Goal: Use online tool/utility: Utilize a website feature to perform a specific function

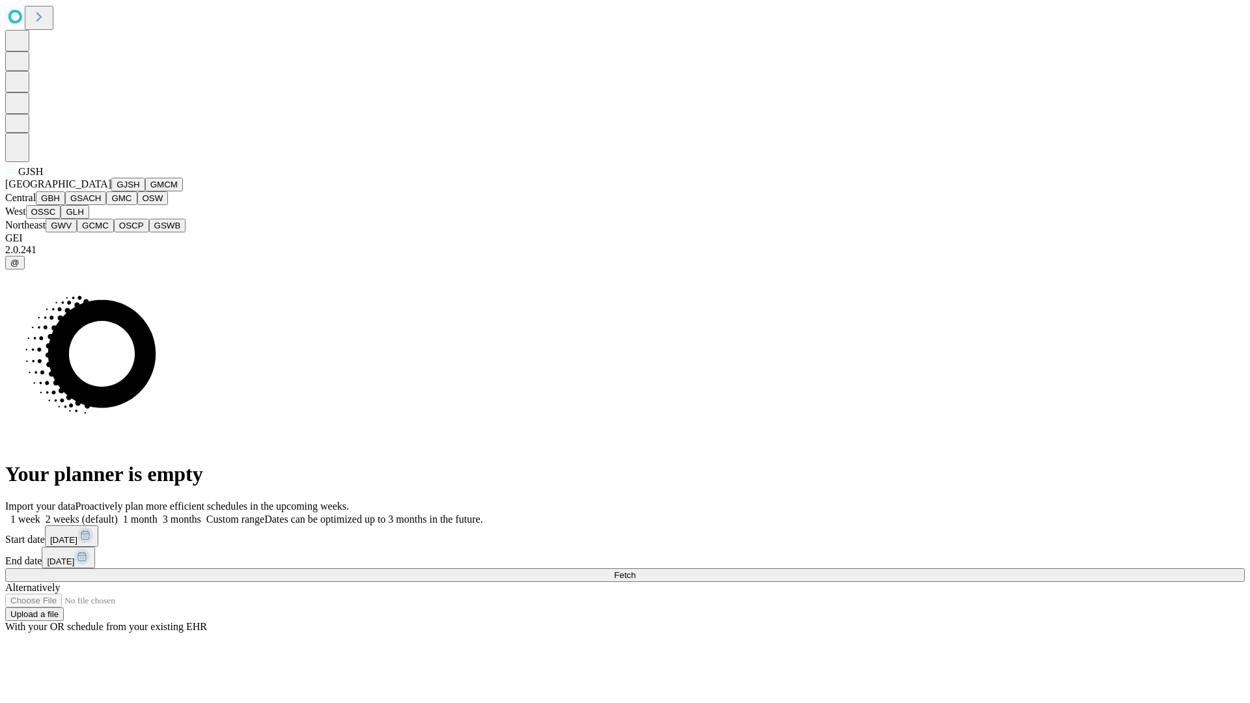
click at [111, 191] on button "GJSH" at bounding box center [128, 185] width 34 height 14
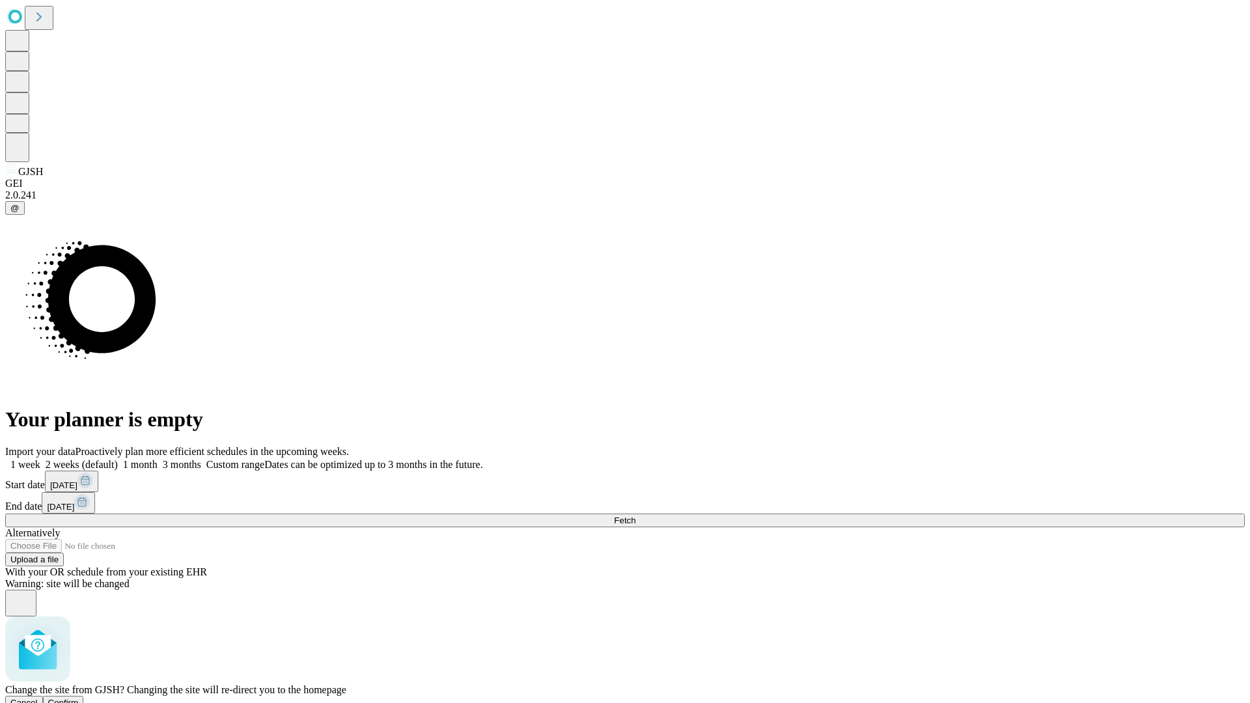
click at [79, 698] on span "Confirm" at bounding box center [63, 703] width 31 height 10
click at [158, 459] on label "1 month" at bounding box center [138, 464] width 40 height 11
click at [635, 516] on span "Fetch" at bounding box center [624, 521] width 21 height 10
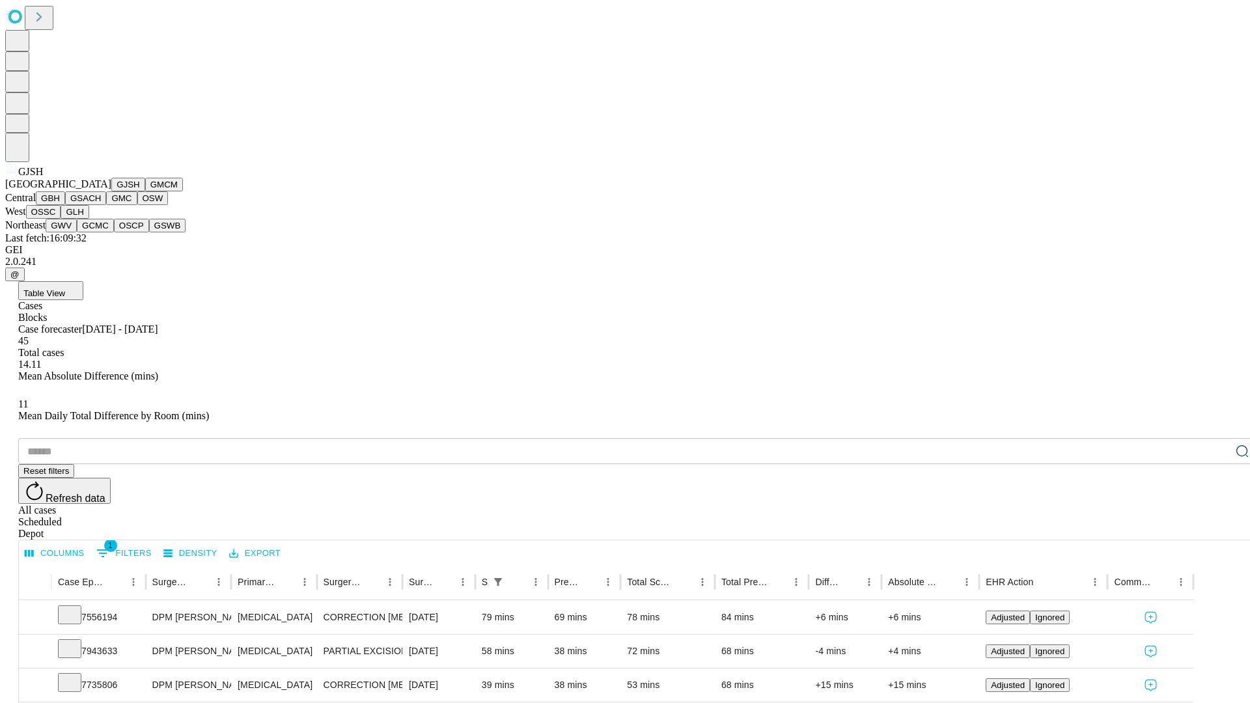
click at [145, 191] on button "GMCM" at bounding box center [164, 185] width 38 height 14
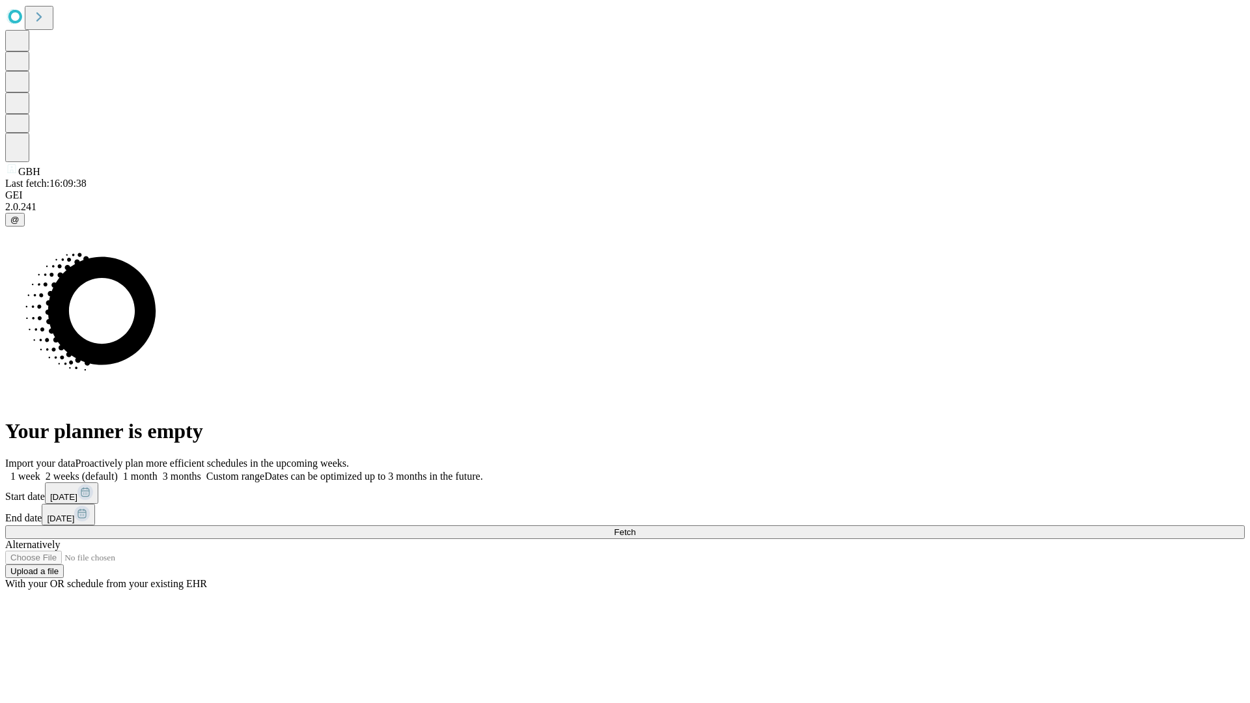
click at [158, 471] on label "1 month" at bounding box center [138, 476] width 40 height 11
click at [635, 527] on span "Fetch" at bounding box center [624, 532] width 21 height 10
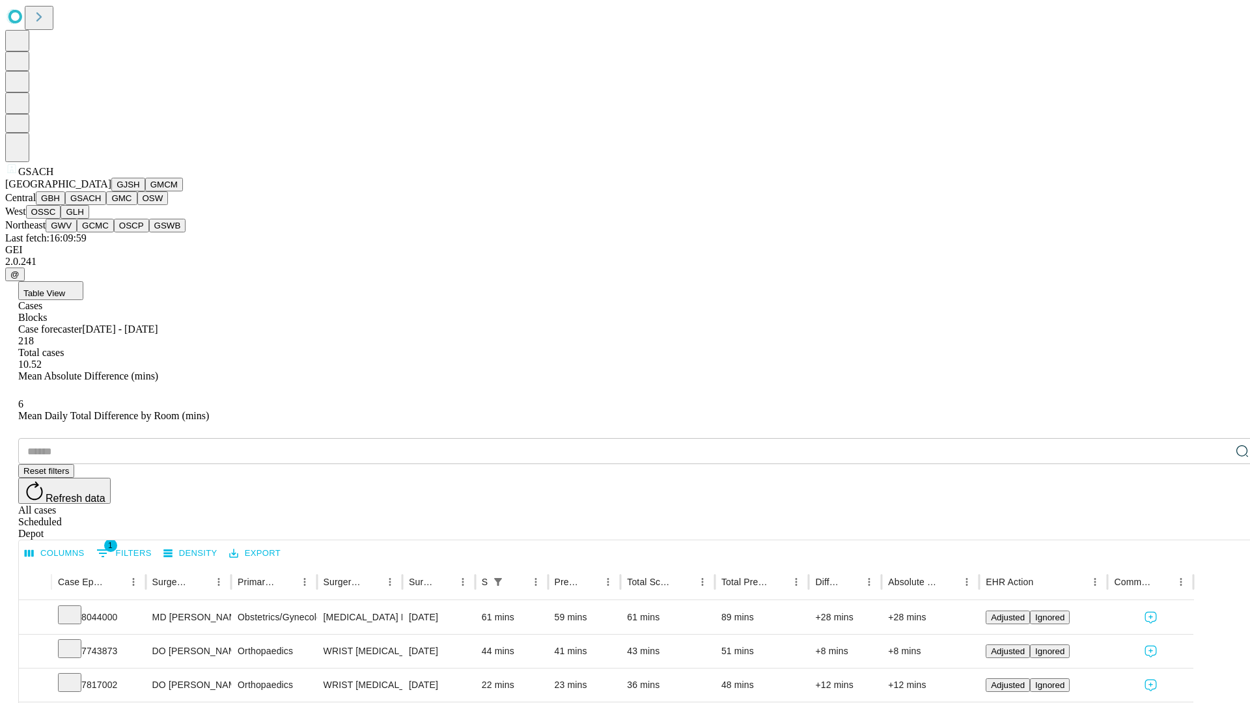
click at [106, 205] on button "GMC" at bounding box center [121, 198] width 31 height 14
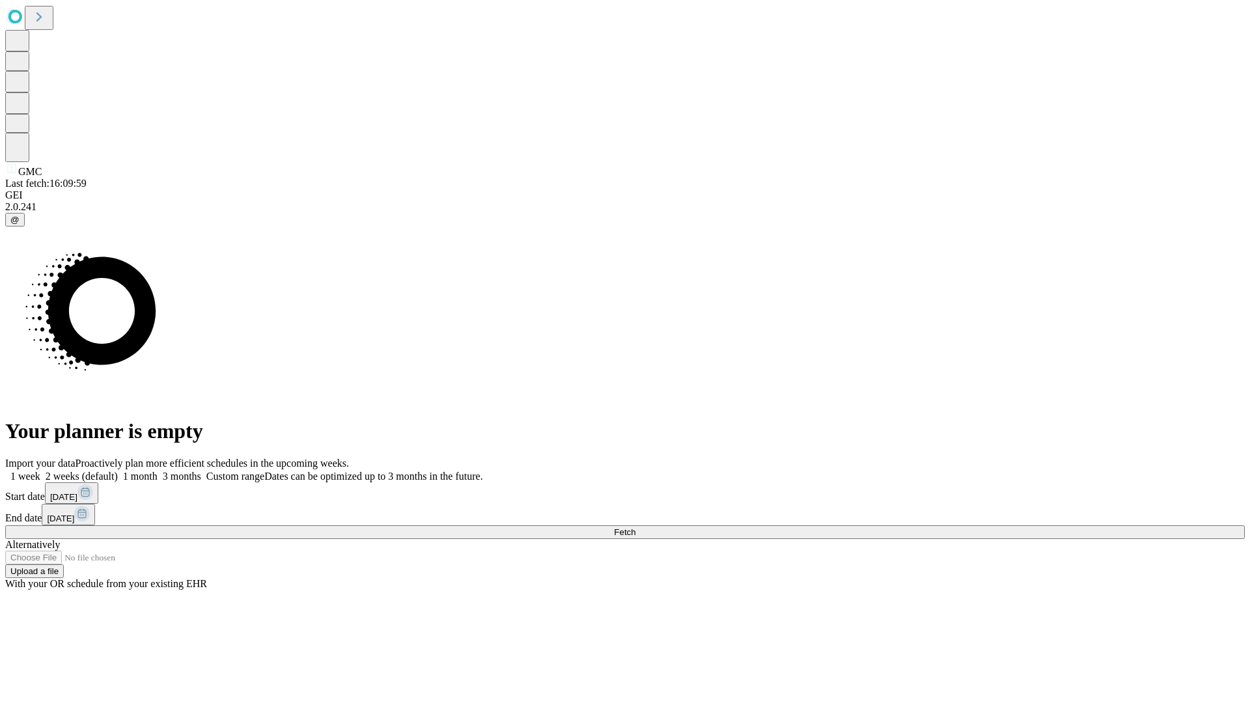
click at [158, 471] on label "1 month" at bounding box center [138, 476] width 40 height 11
click at [635, 527] on span "Fetch" at bounding box center [624, 532] width 21 height 10
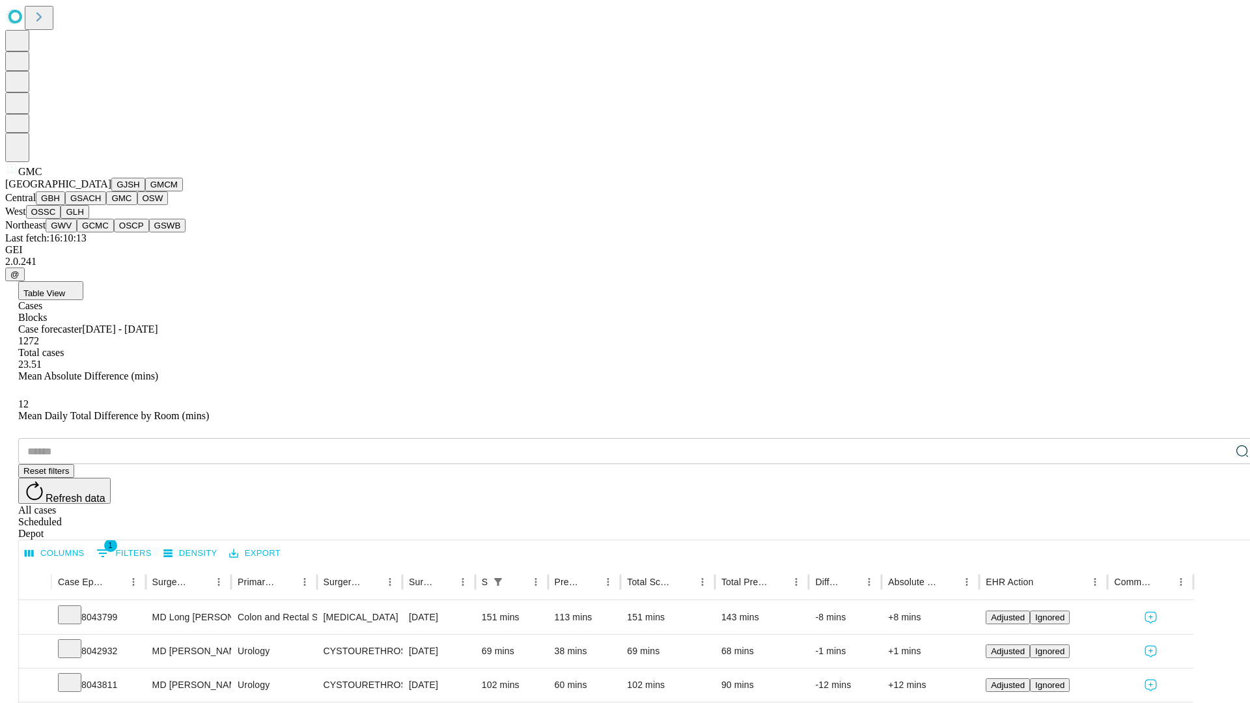
click at [137, 205] on button "OSW" at bounding box center [152, 198] width 31 height 14
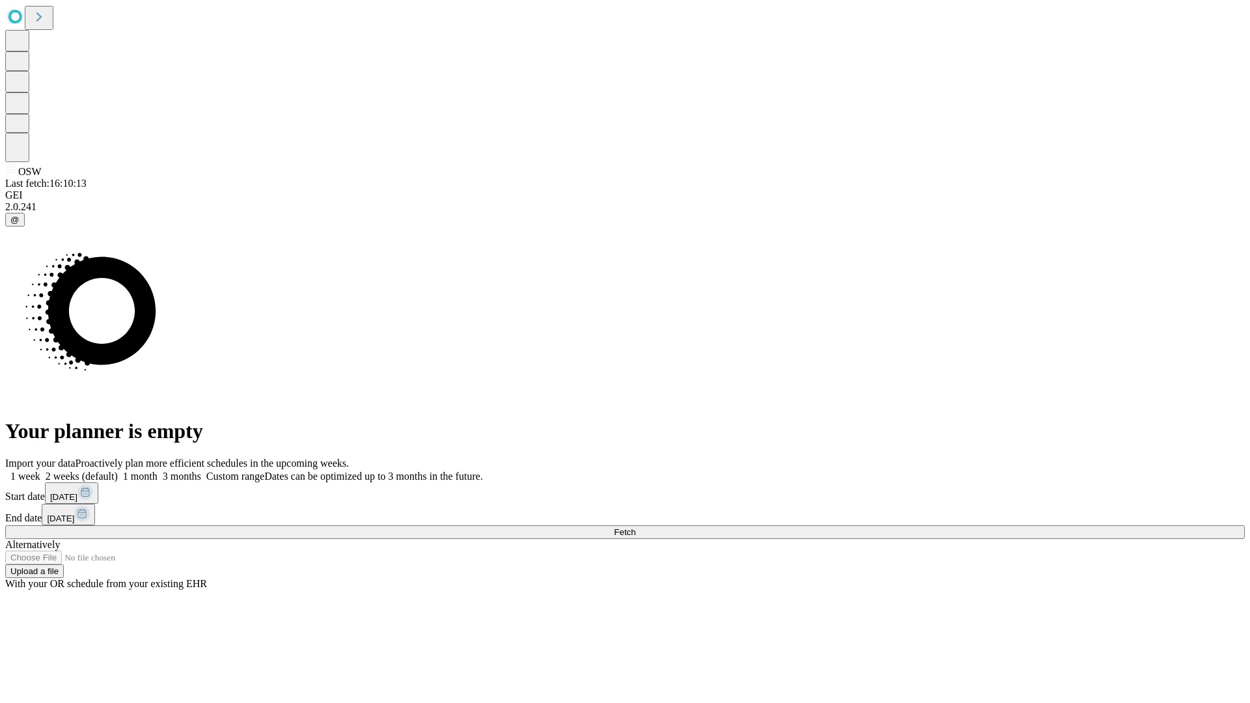
click at [158, 471] on label "1 month" at bounding box center [138, 476] width 40 height 11
click at [635, 527] on span "Fetch" at bounding box center [624, 532] width 21 height 10
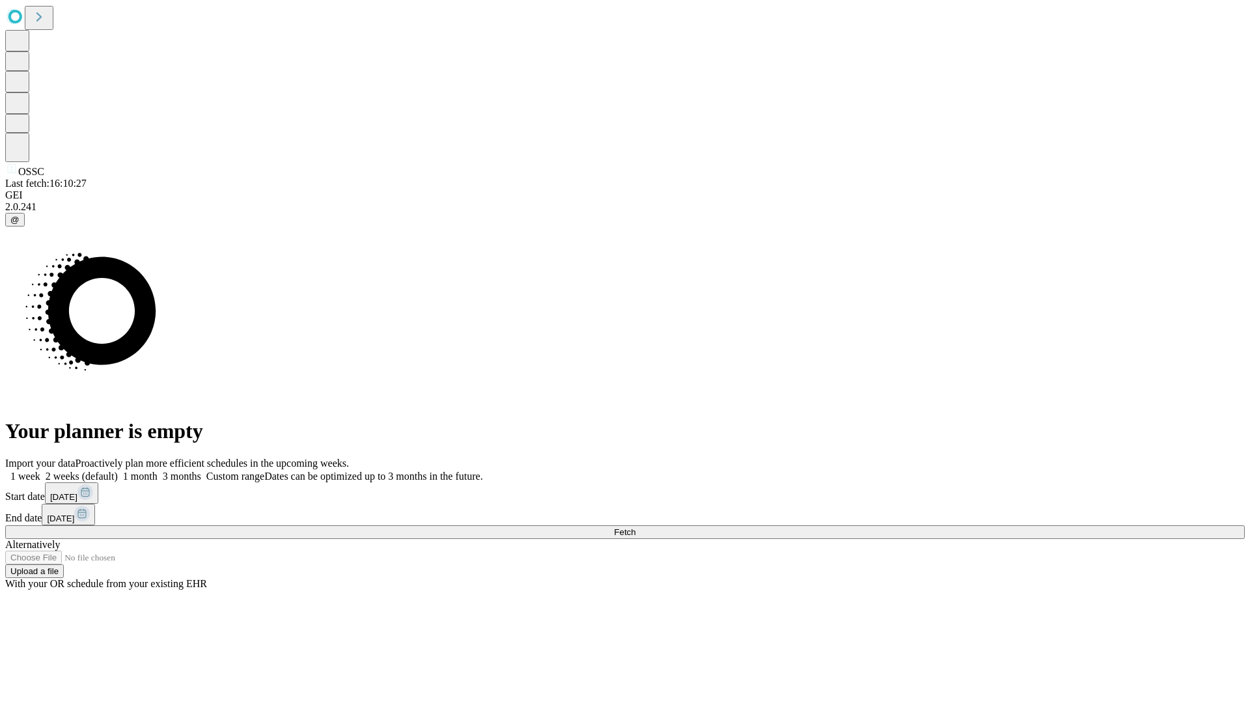
click at [158, 471] on label "1 month" at bounding box center [138, 476] width 40 height 11
click at [635, 527] on span "Fetch" at bounding box center [624, 532] width 21 height 10
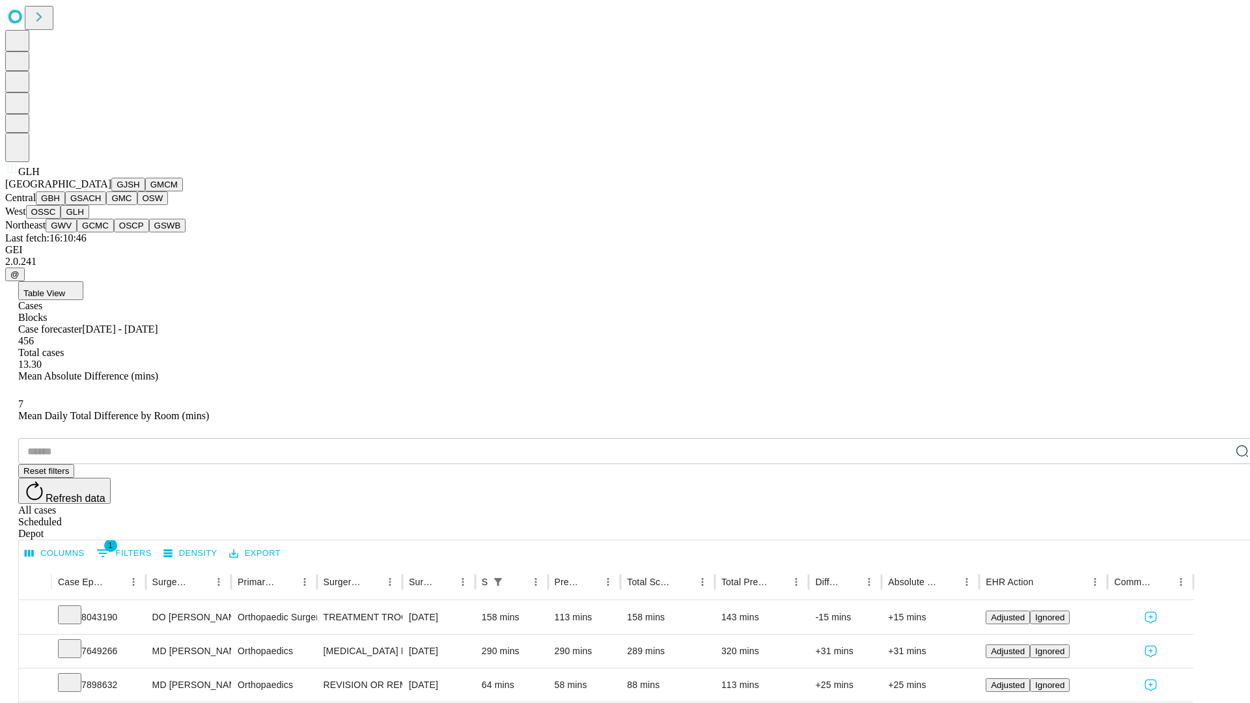
click at [77, 232] on button "GWV" at bounding box center [61, 226] width 31 height 14
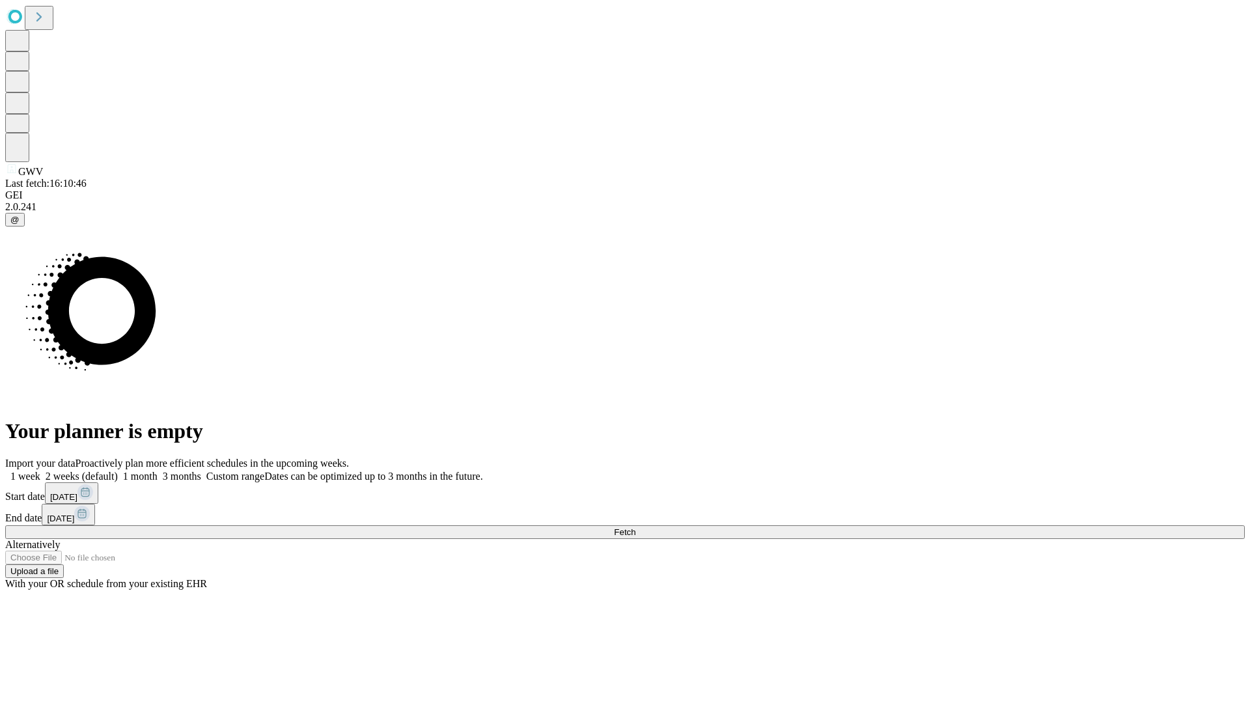
click at [158, 471] on label "1 month" at bounding box center [138, 476] width 40 height 11
click at [635, 527] on span "Fetch" at bounding box center [624, 532] width 21 height 10
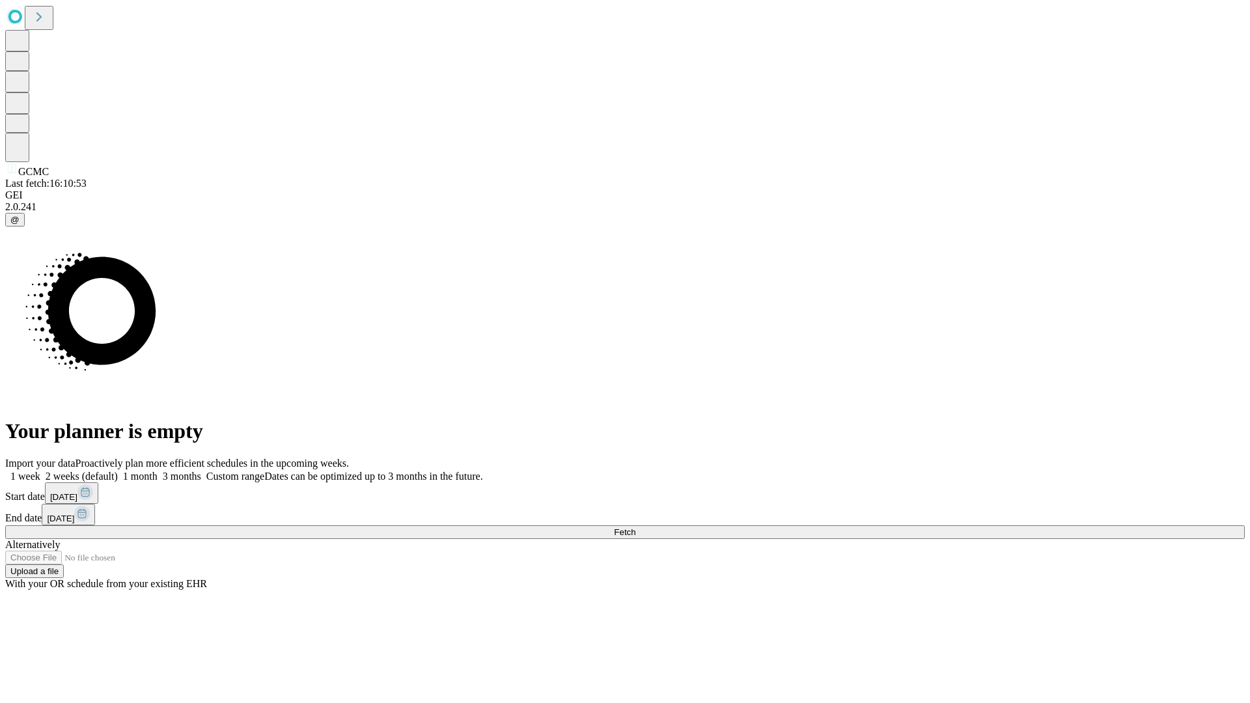
click at [635, 527] on span "Fetch" at bounding box center [624, 532] width 21 height 10
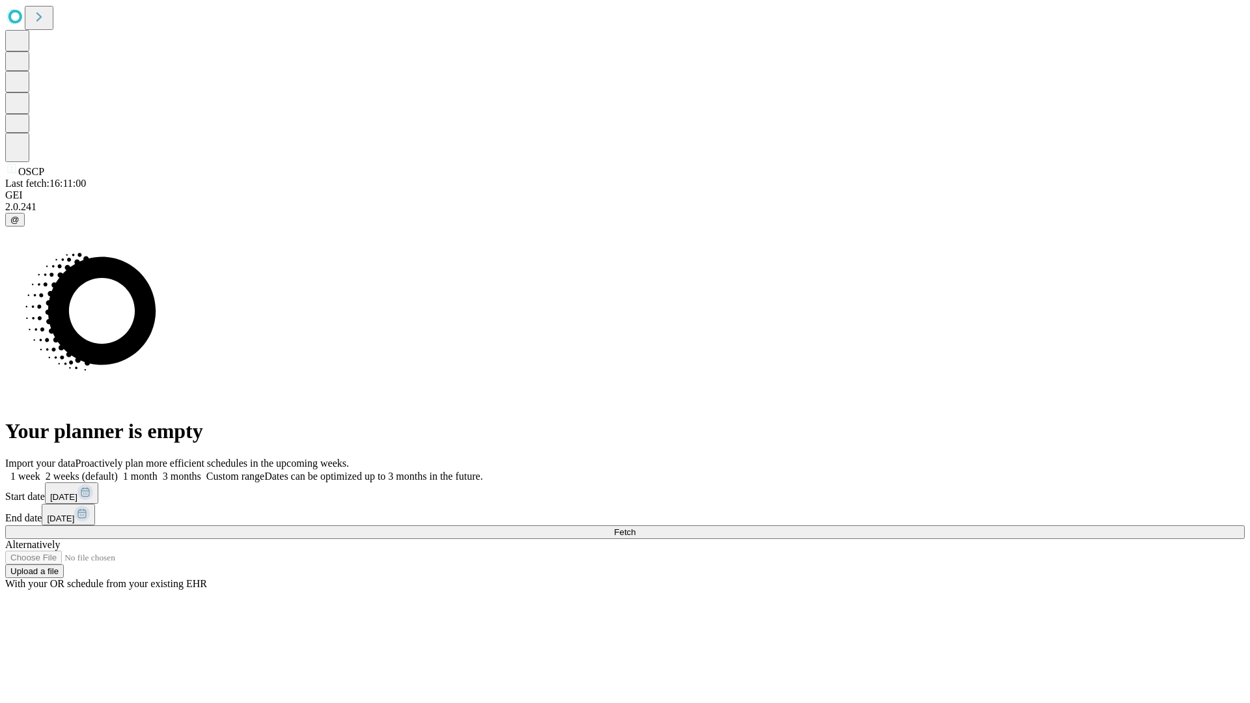
click at [158, 471] on label "1 month" at bounding box center [138, 476] width 40 height 11
click at [635, 527] on span "Fetch" at bounding box center [624, 532] width 21 height 10
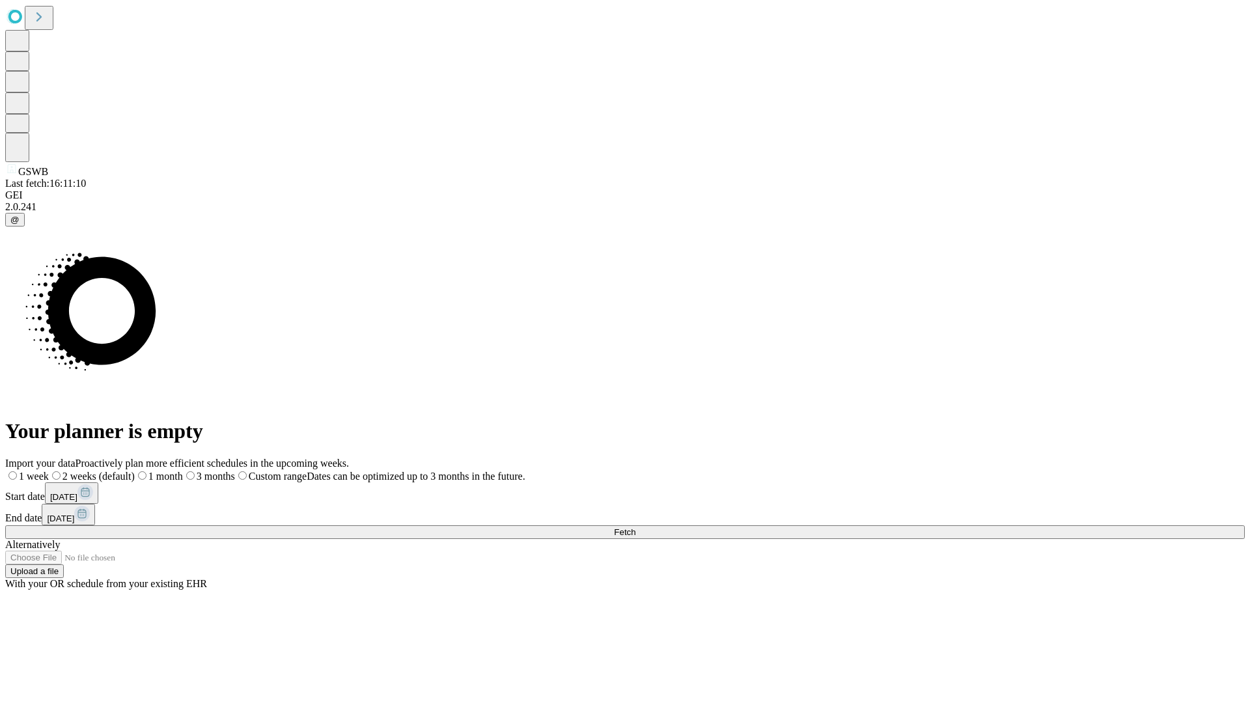
click at [635, 527] on span "Fetch" at bounding box center [624, 532] width 21 height 10
